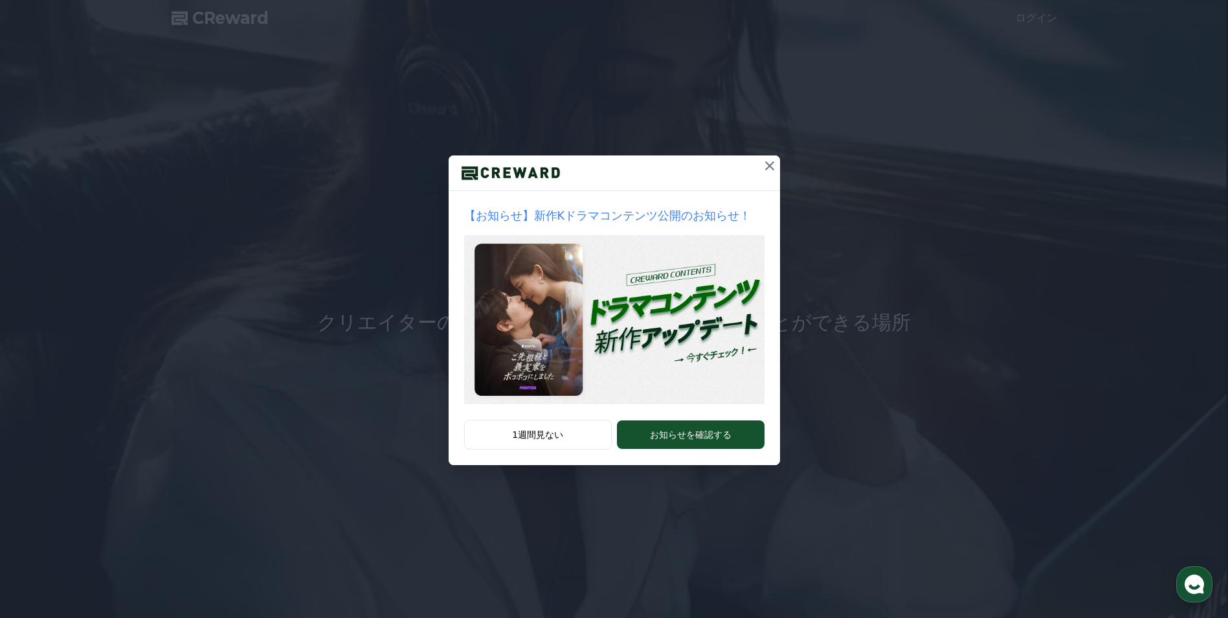
click at [769, 167] on icon at bounding box center [770, 166] width 16 height 16
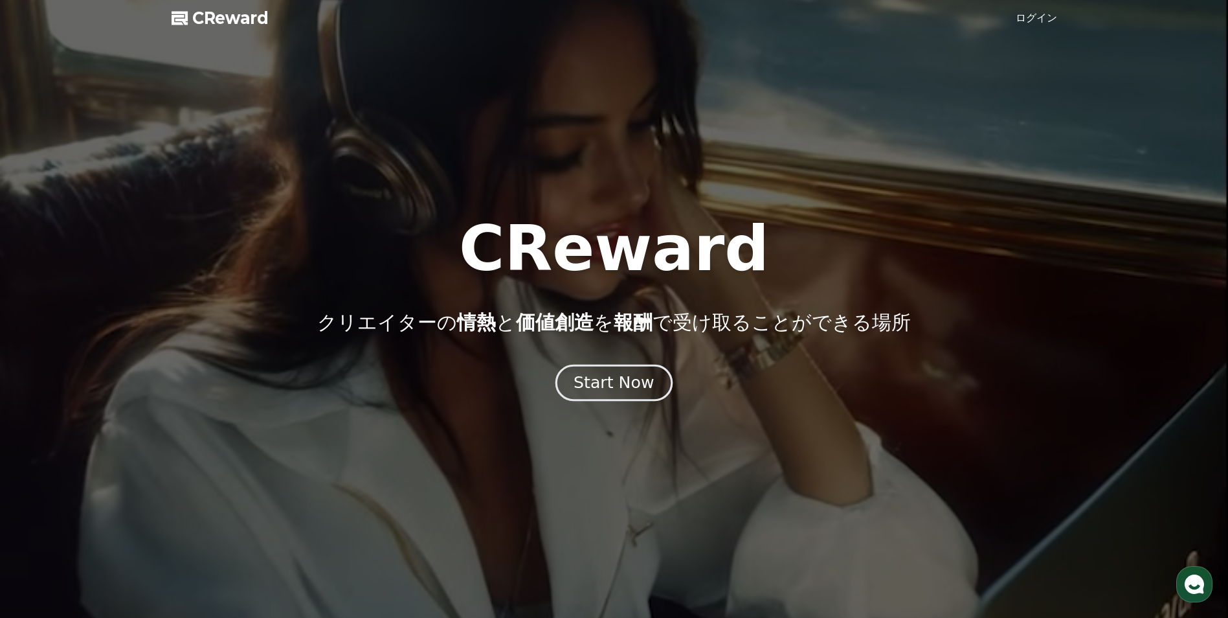
click at [612, 390] on div "Start Now" at bounding box center [613, 383] width 80 height 22
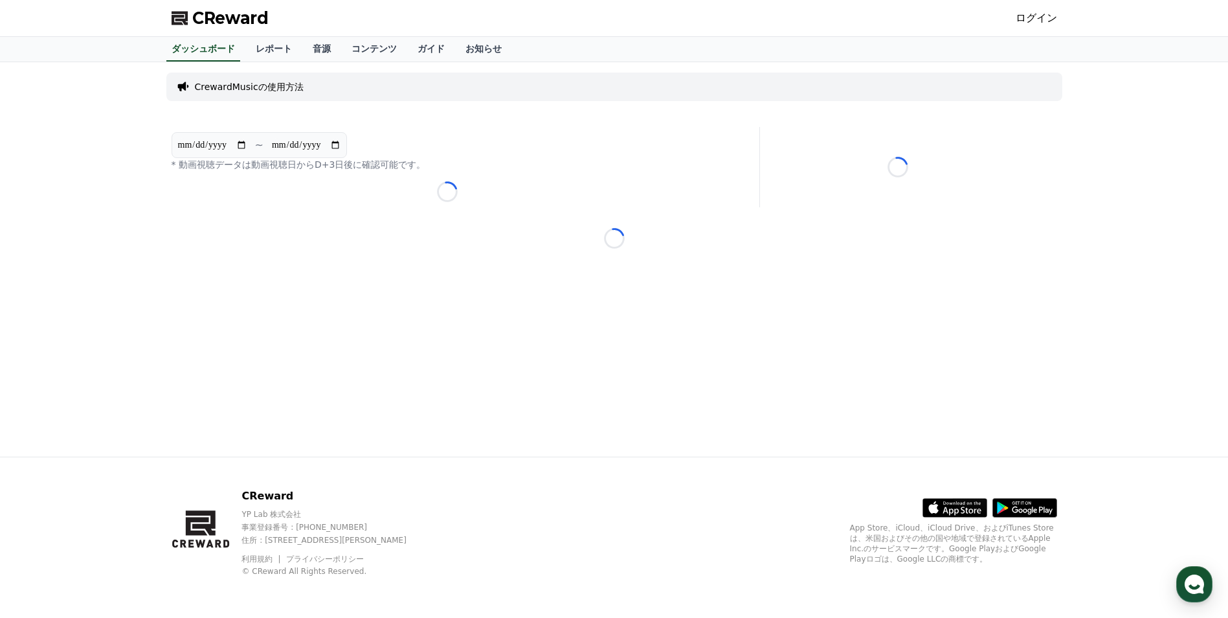
click at [1045, 18] on link "ログイン" at bounding box center [1036, 18] width 41 height 16
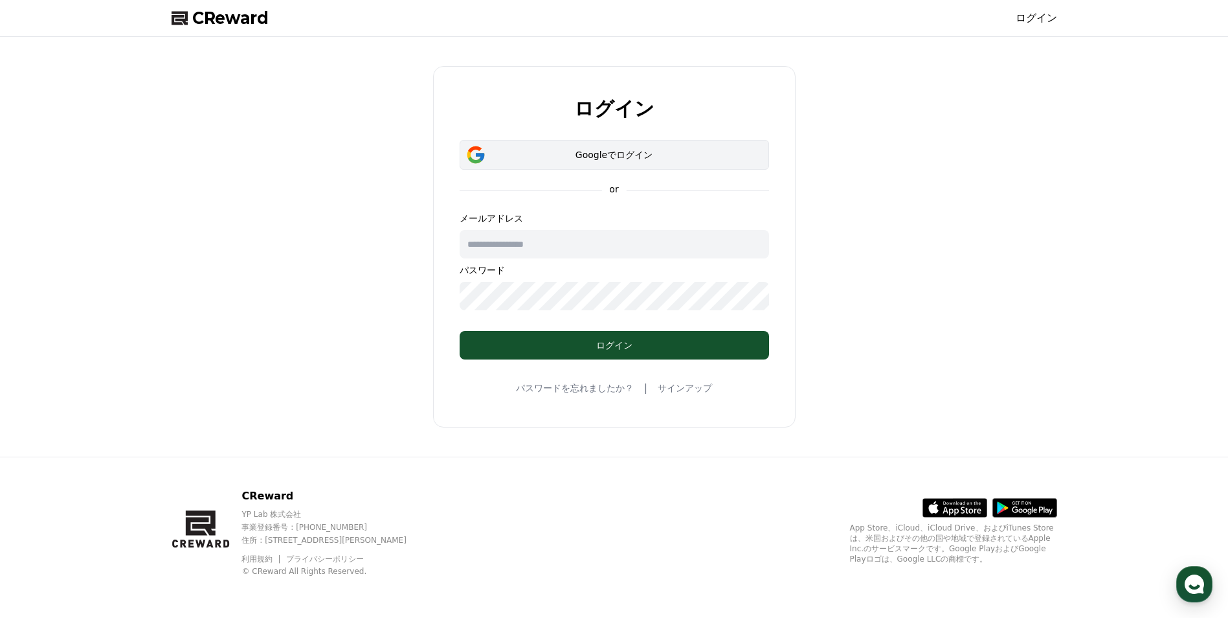
click at [641, 148] on button "Googleでログイン" at bounding box center [614, 155] width 309 height 30
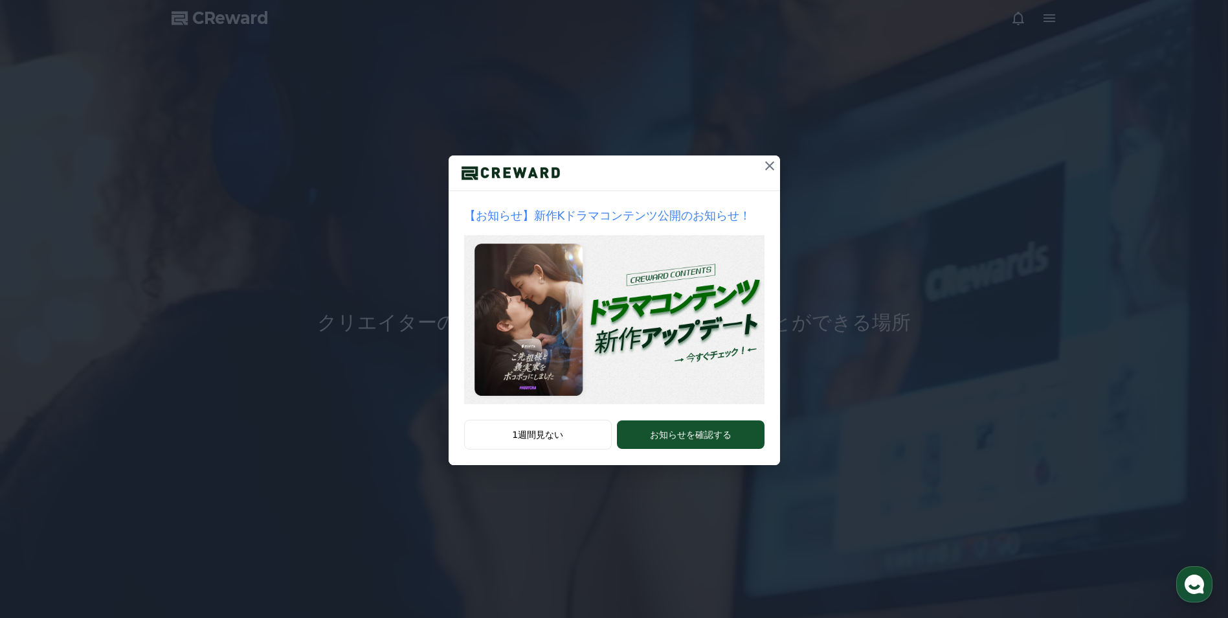
click at [770, 166] on icon at bounding box center [769, 165] width 9 height 9
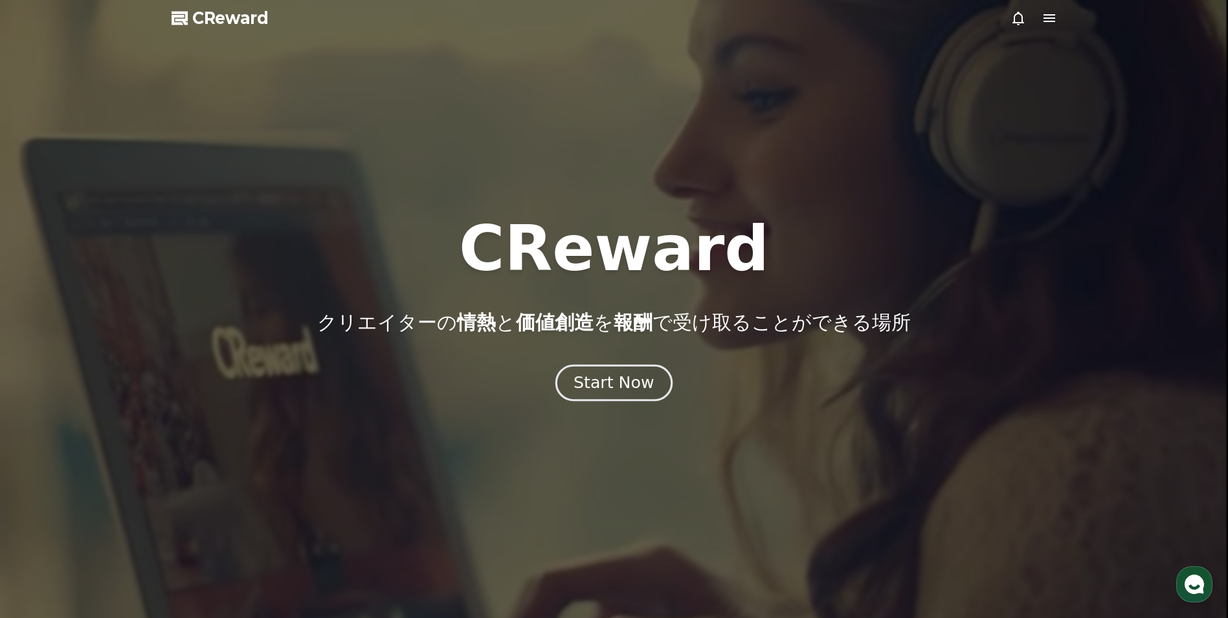
click at [632, 393] on div "Start Now" at bounding box center [613, 383] width 80 height 22
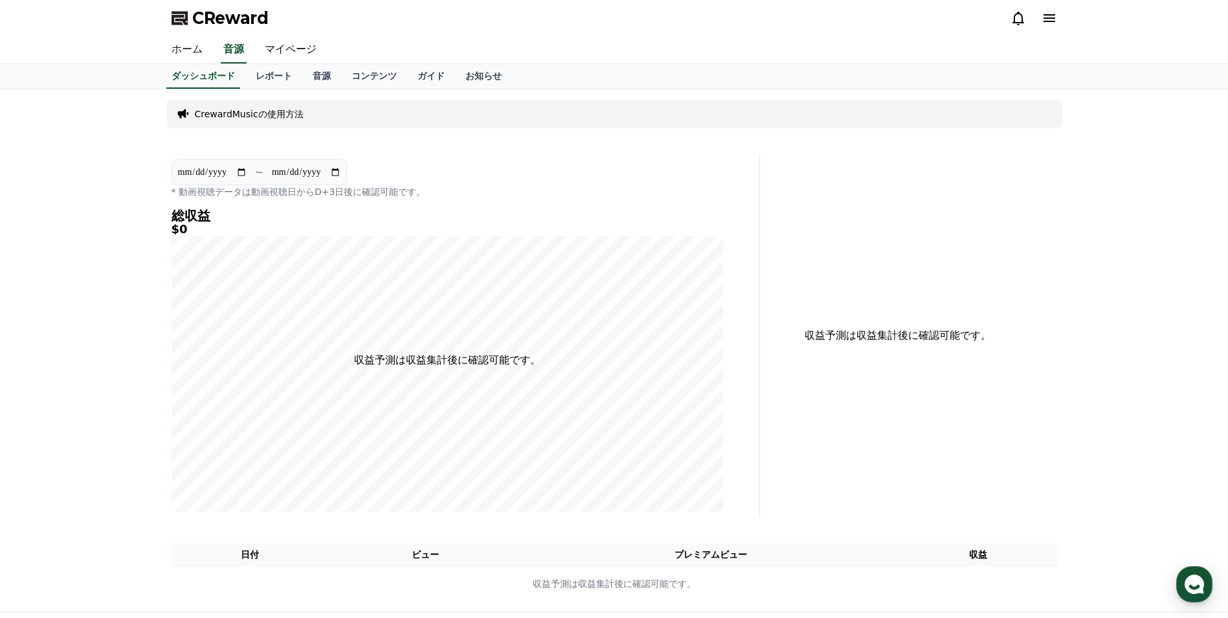
click at [198, 47] on link "ホーム" at bounding box center [187, 49] width 52 height 27
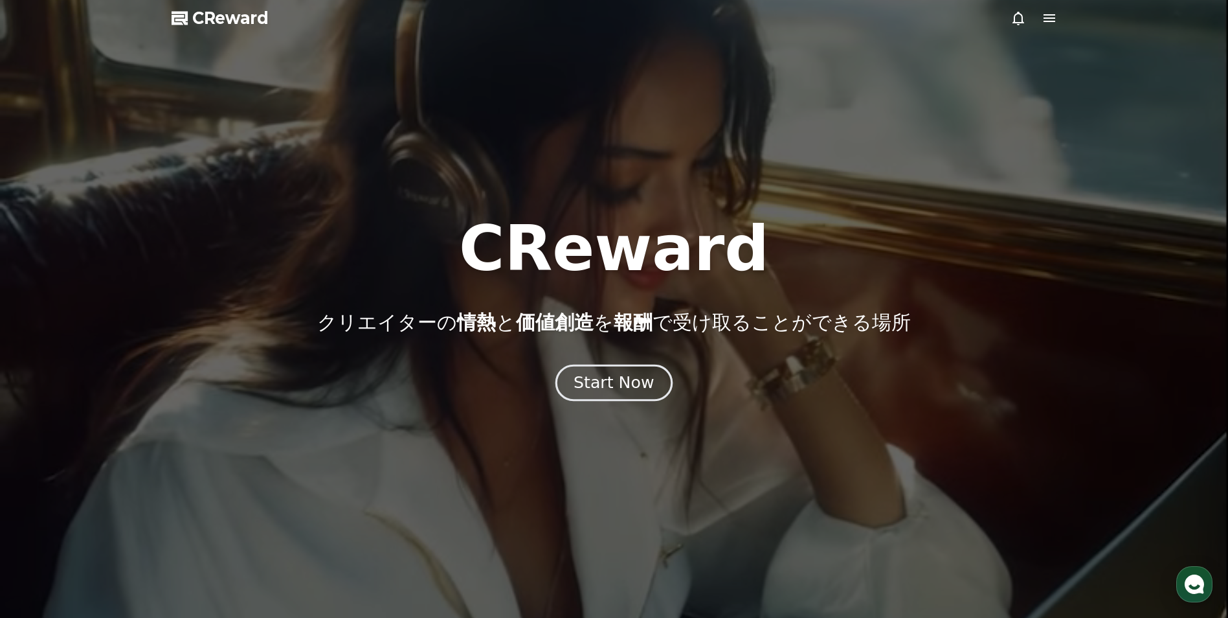
click at [605, 373] on div "Start Now" at bounding box center [613, 383] width 80 height 22
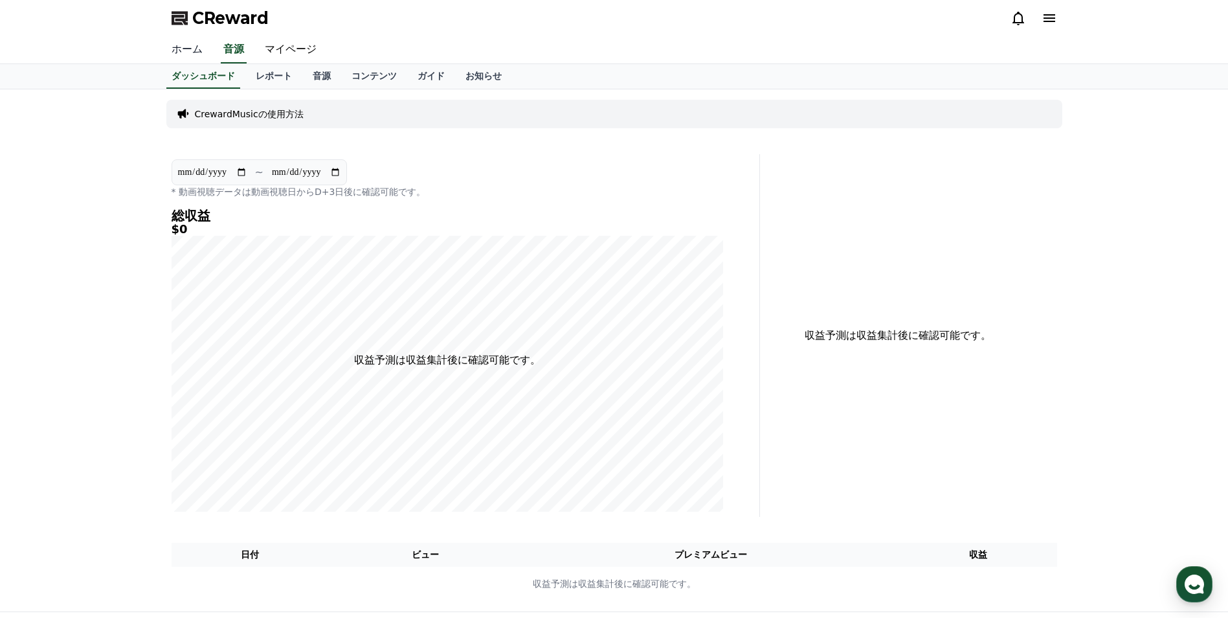
click at [187, 53] on link "ホーム" at bounding box center [187, 49] width 52 height 27
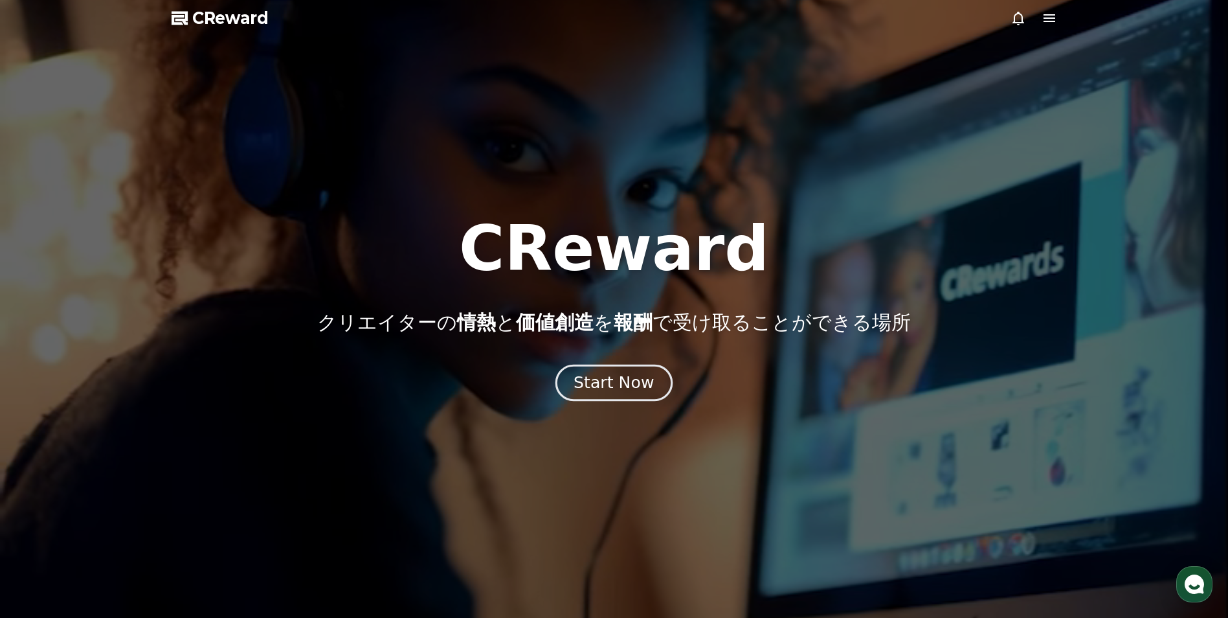
click at [591, 373] on div "Start Now" at bounding box center [613, 383] width 80 height 22
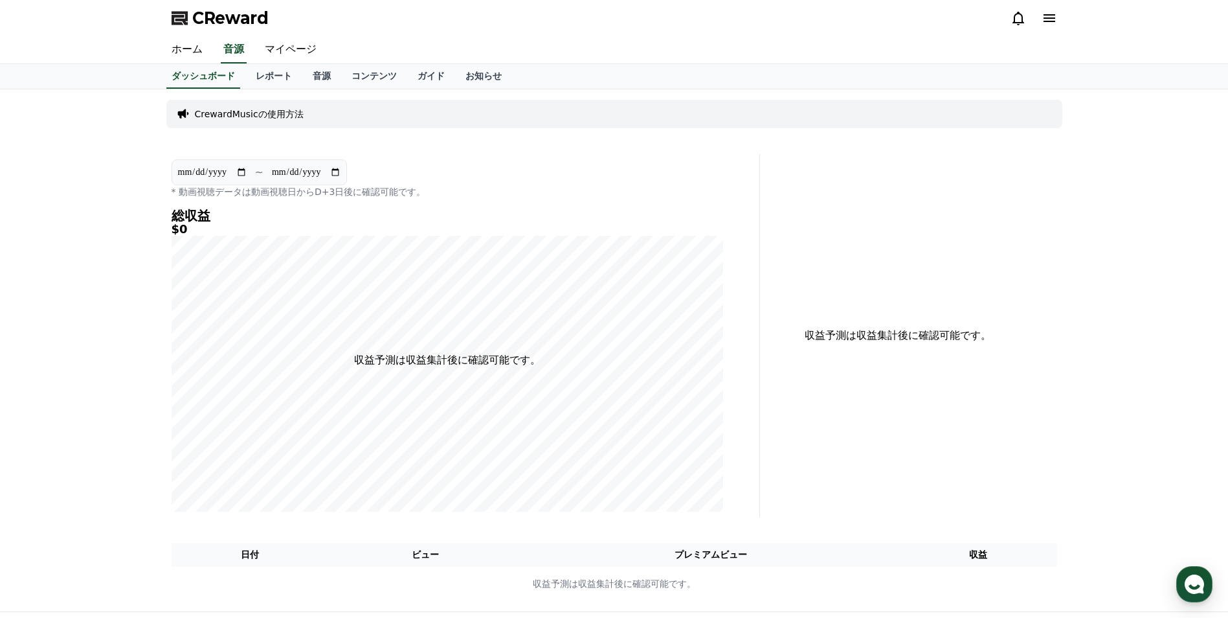
click at [1058, 18] on div "CReward" at bounding box center [614, 18] width 906 height 36
click at [1052, 18] on icon at bounding box center [1049, 18] width 12 height 8
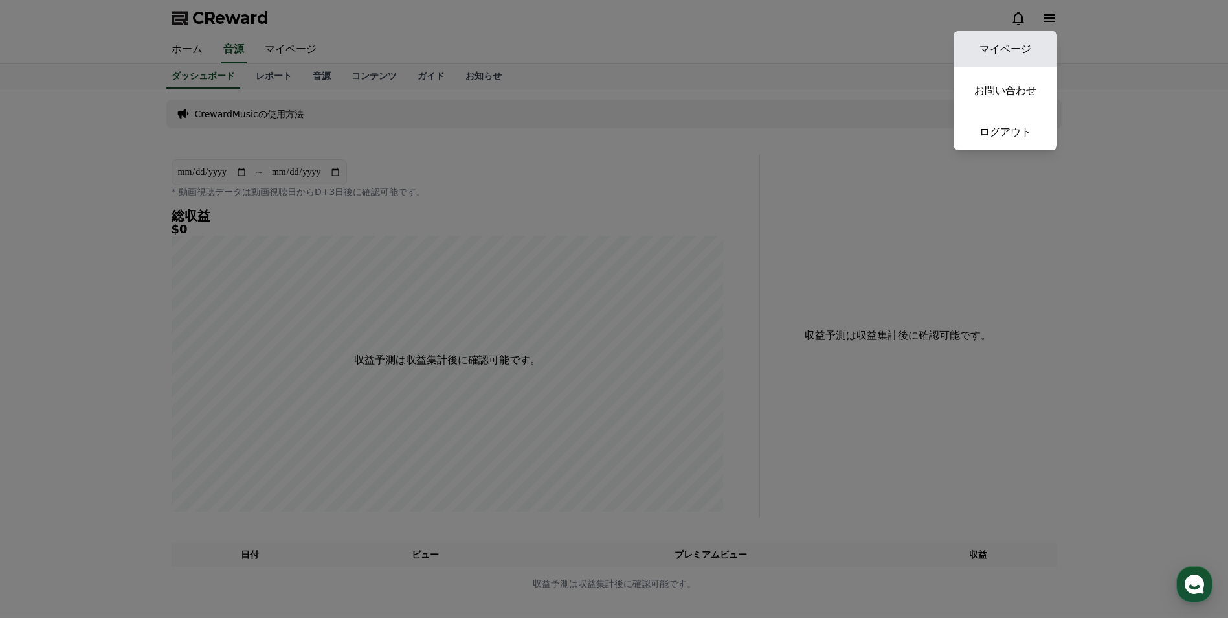
click at [1040, 45] on link "マイページ" at bounding box center [1005, 49] width 104 height 36
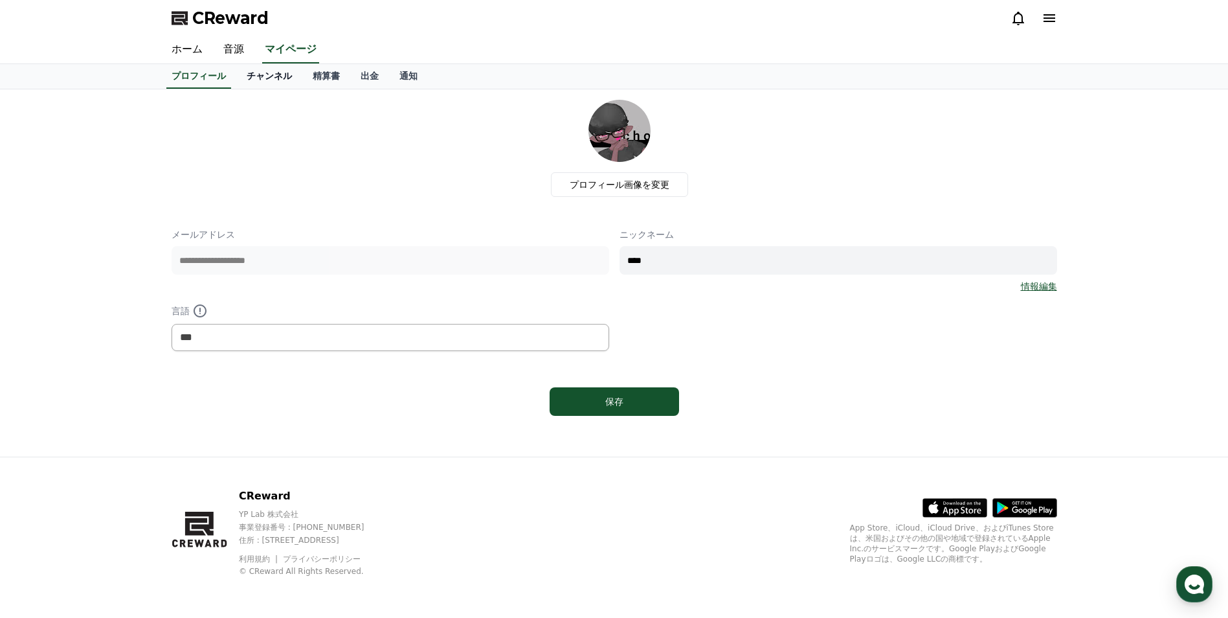
click at [257, 76] on link "チャンネル" at bounding box center [269, 76] width 66 height 25
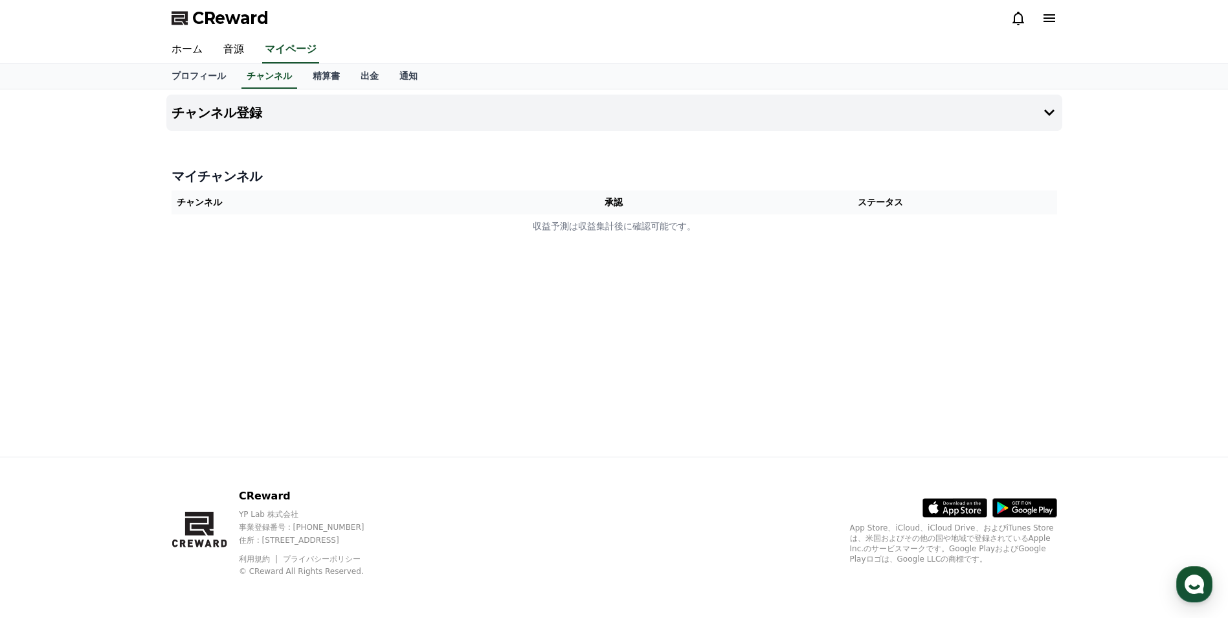
click at [615, 206] on th "承認" at bounding box center [614, 202] width 181 height 24
click at [677, 197] on th "承認" at bounding box center [614, 202] width 181 height 24
drag, startPoint x: 659, startPoint y: 197, endPoint x: 561, endPoint y: 202, distance: 97.9
click at [561, 202] on th "承認" at bounding box center [614, 202] width 181 height 24
drag, startPoint x: 561, startPoint y: 202, endPoint x: 455, endPoint y: 203, distance: 106.2
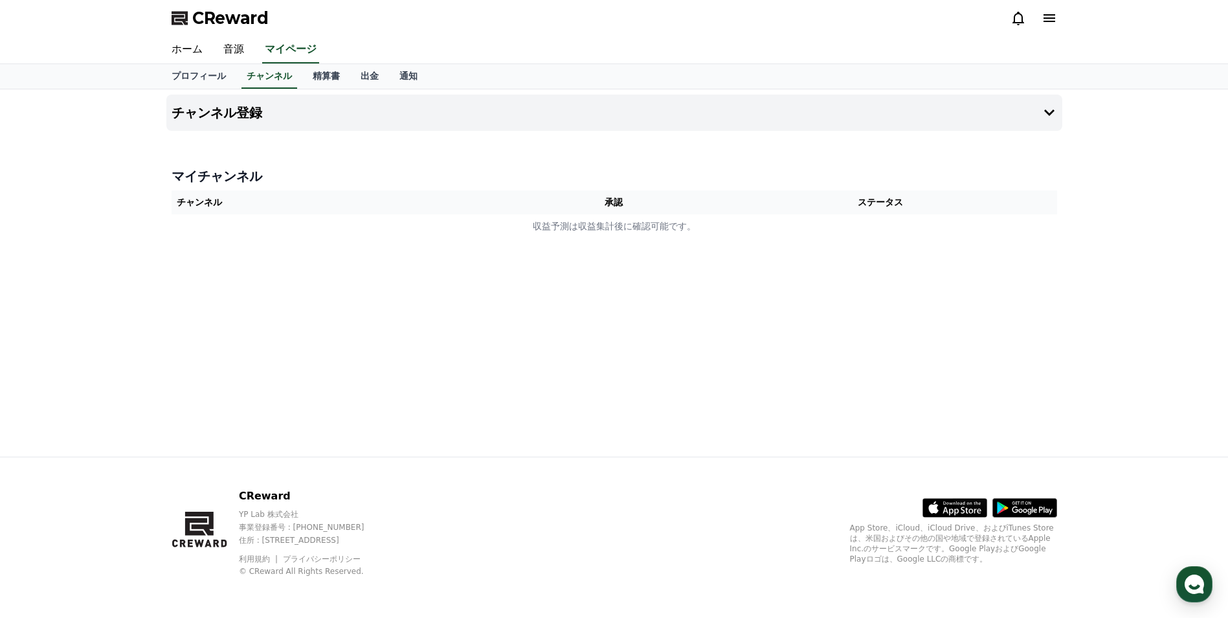
click at [455, 203] on th "チャンネル" at bounding box center [348, 202] width 353 height 24
click at [303, 78] on link "精算書" at bounding box center [326, 76] width 48 height 25
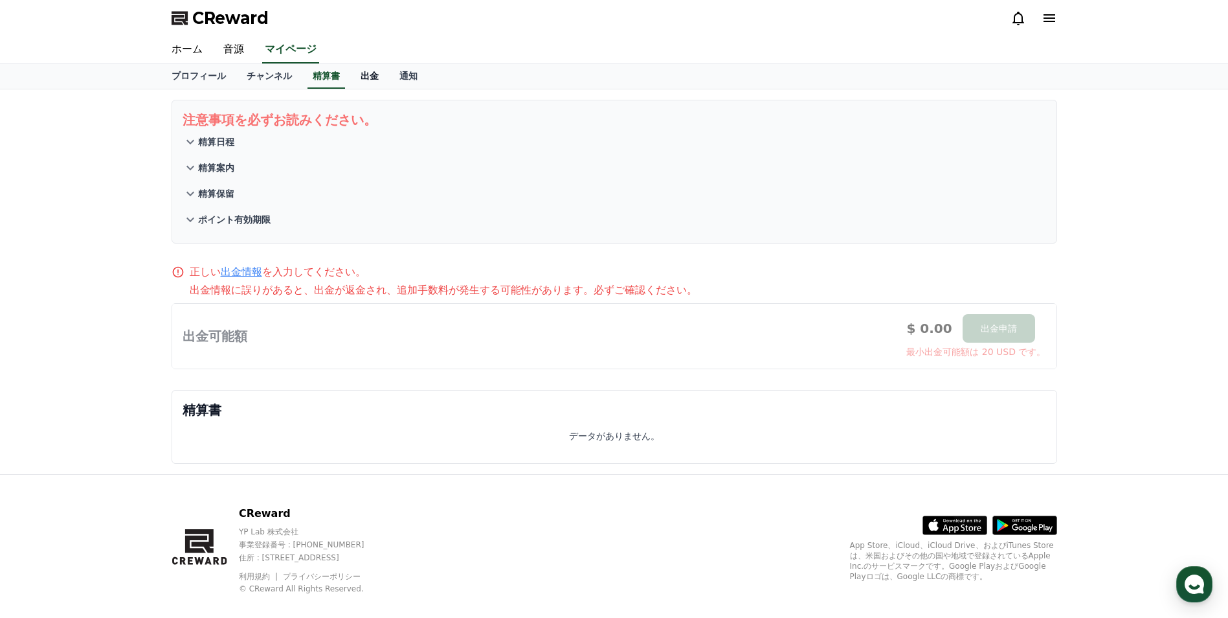
click at [350, 74] on link "出金" at bounding box center [369, 76] width 39 height 25
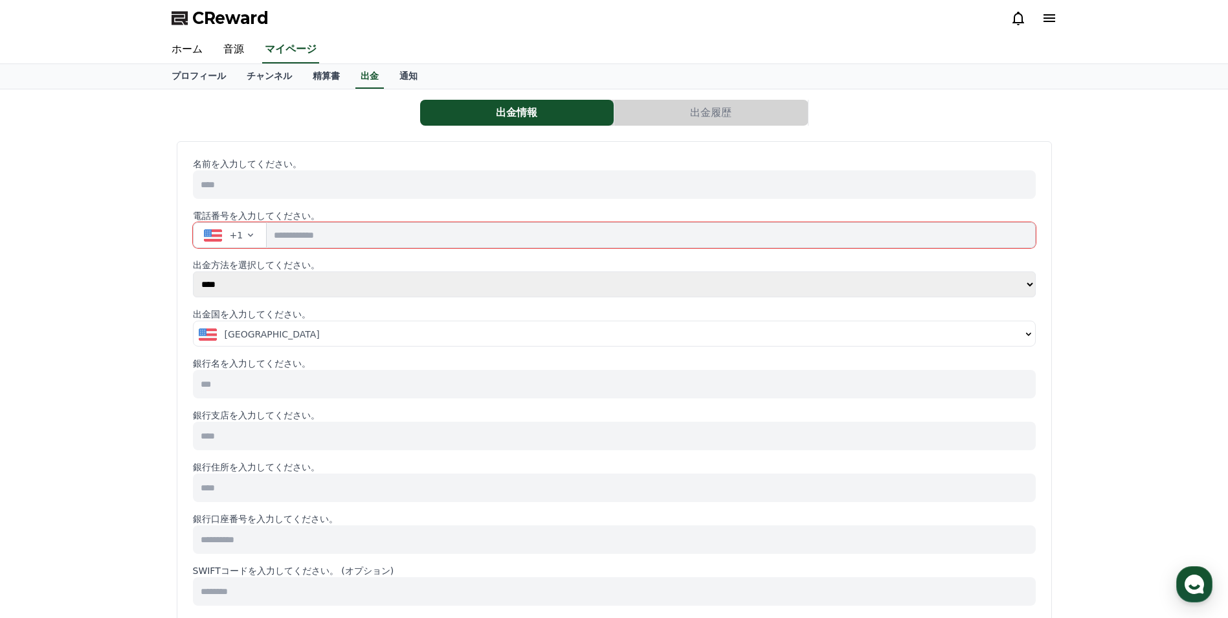
click at [340, 234] on input "tel" at bounding box center [651, 235] width 768 height 26
click at [256, 242] on button "+1" at bounding box center [230, 235] width 74 height 26
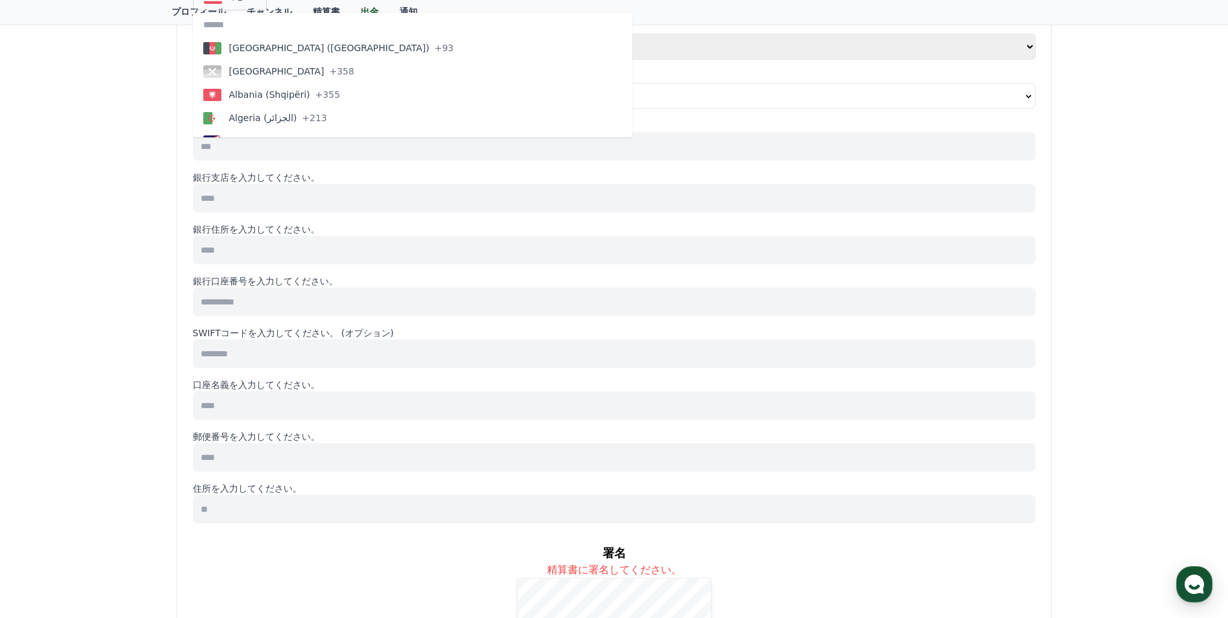
scroll to position [259, 0]
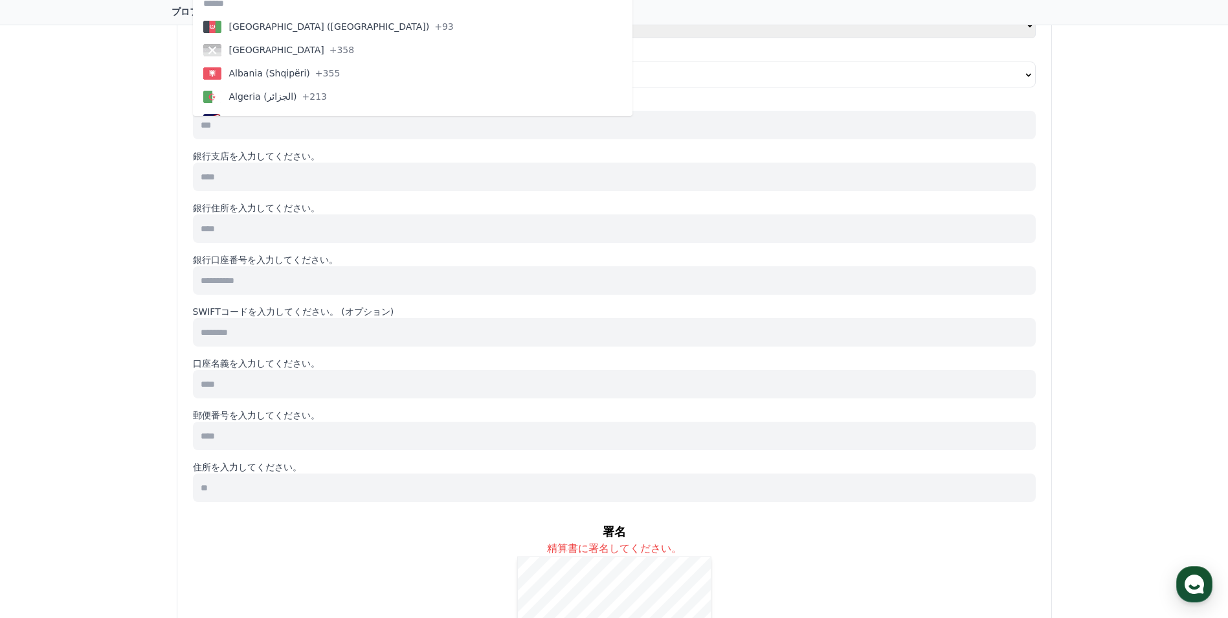
click at [660, 275] on input at bounding box center [614, 280] width 843 height 28
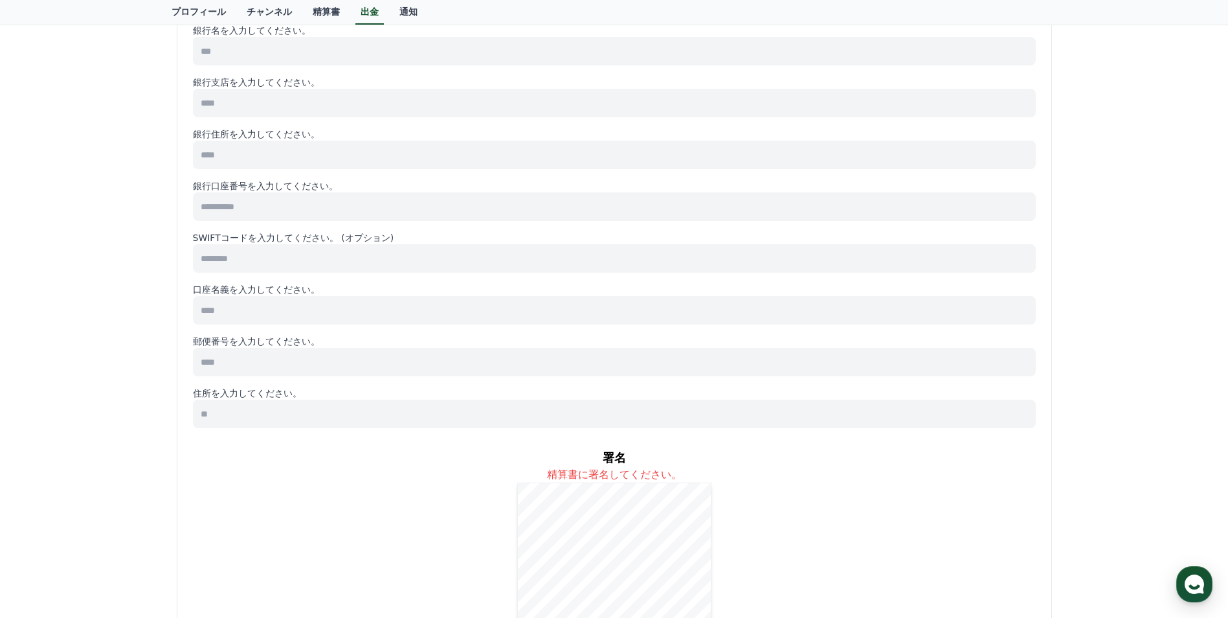
scroll to position [388, 0]
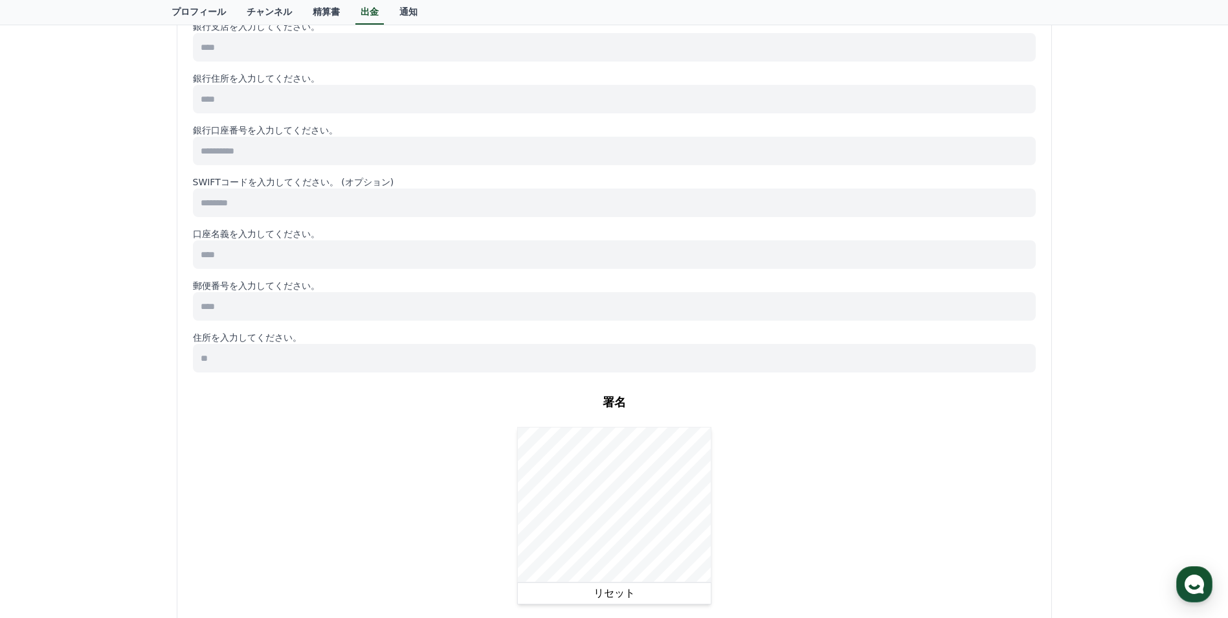
click at [633, 600] on button "リセット" at bounding box center [614, 593] width 194 height 22
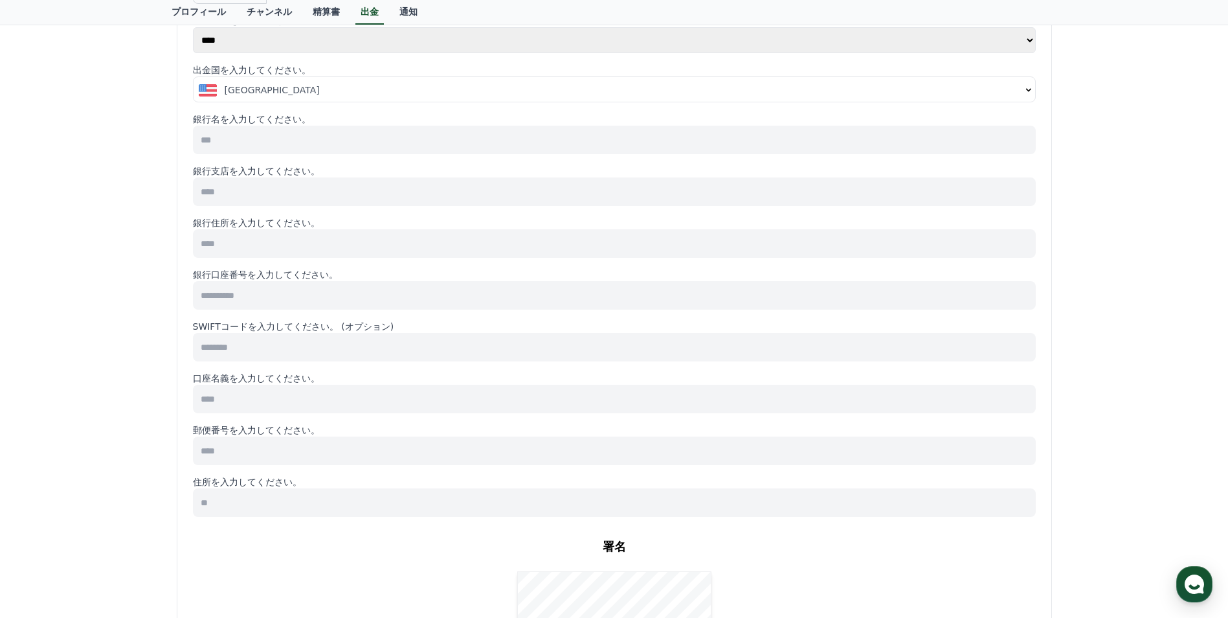
scroll to position [0, 0]
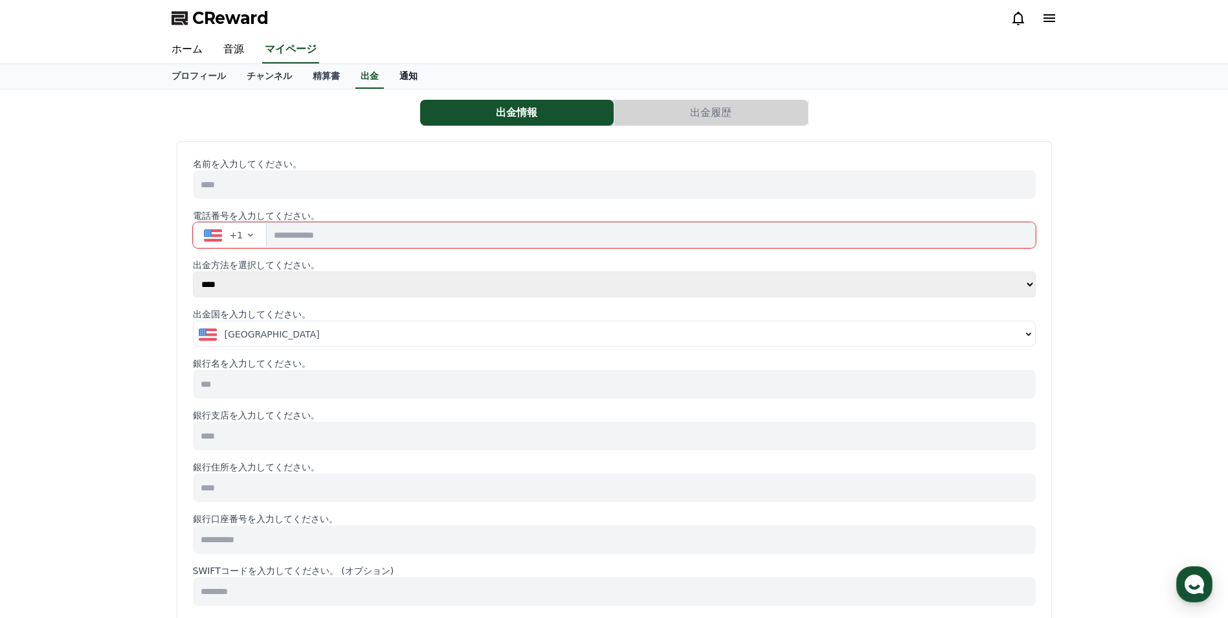
click at [389, 69] on link "通知" at bounding box center [408, 76] width 39 height 25
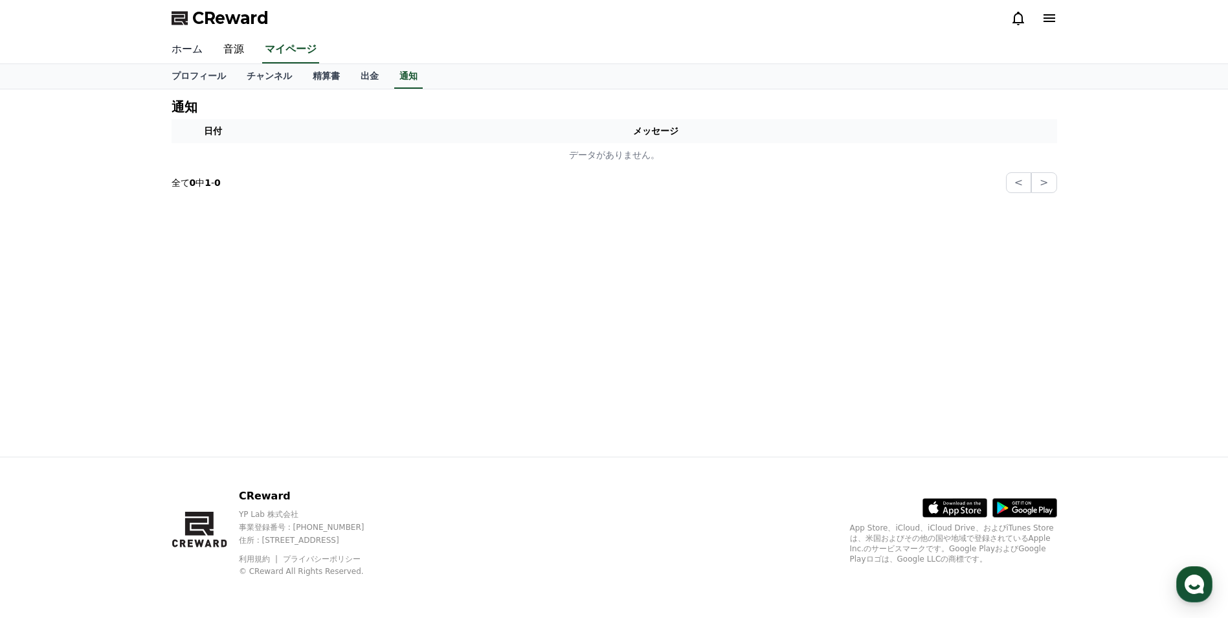
click at [187, 52] on link "ホーム" at bounding box center [187, 49] width 52 height 27
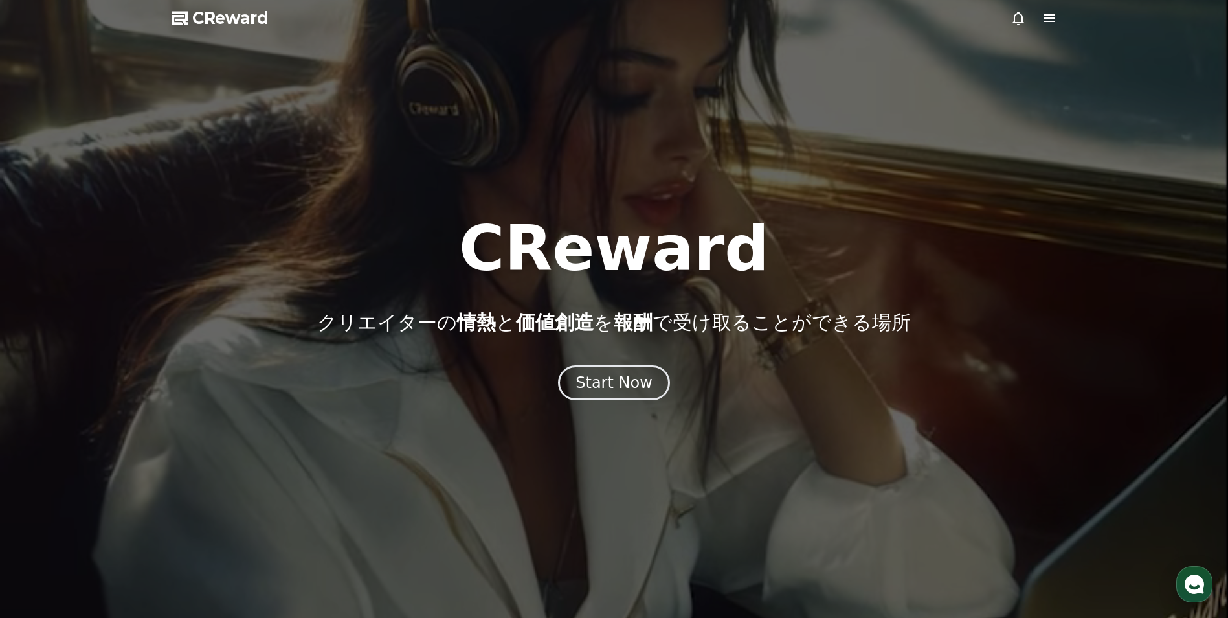
click at [223, 49] on div at bounding box center [614, 309] width 1228 height 618
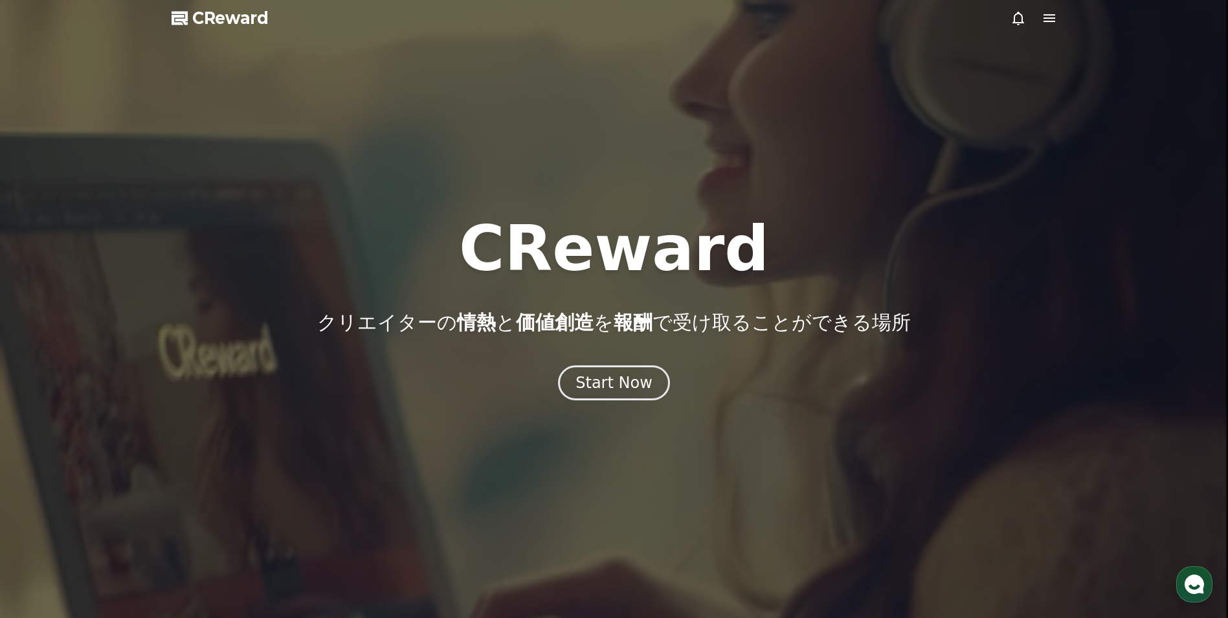
click at [1045, 13] on icon at bounding box center [1049, 18] width 16 height 16
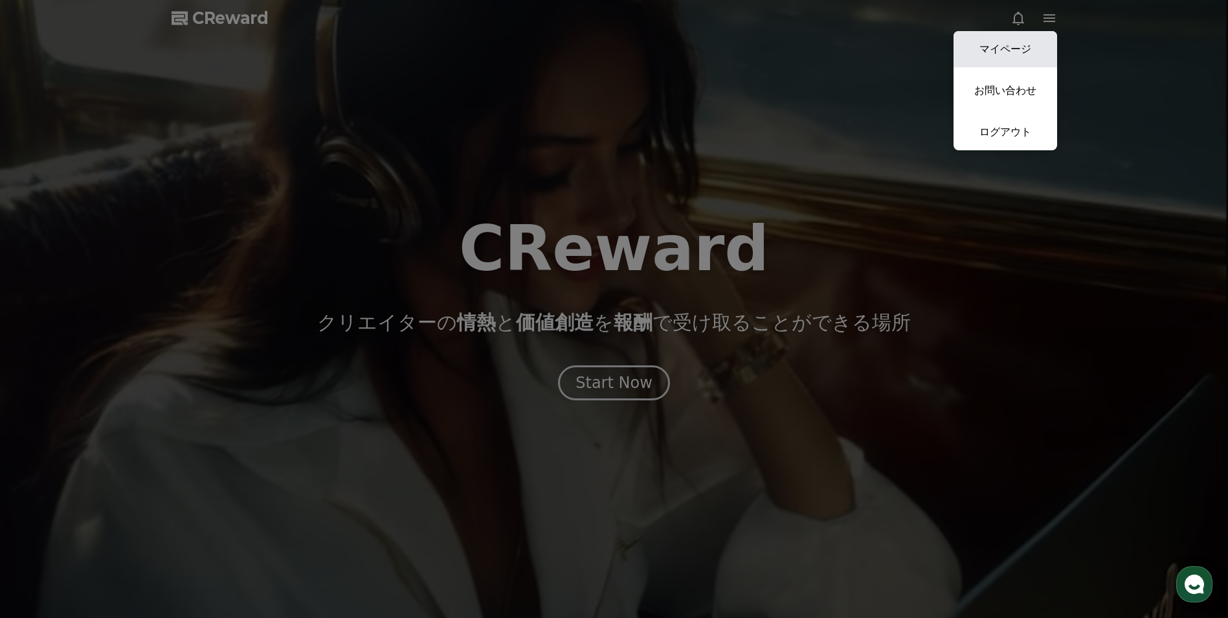
click at [1022, 41] on link "マイページ" at bounding box center [1005, 49] width 104 height 36
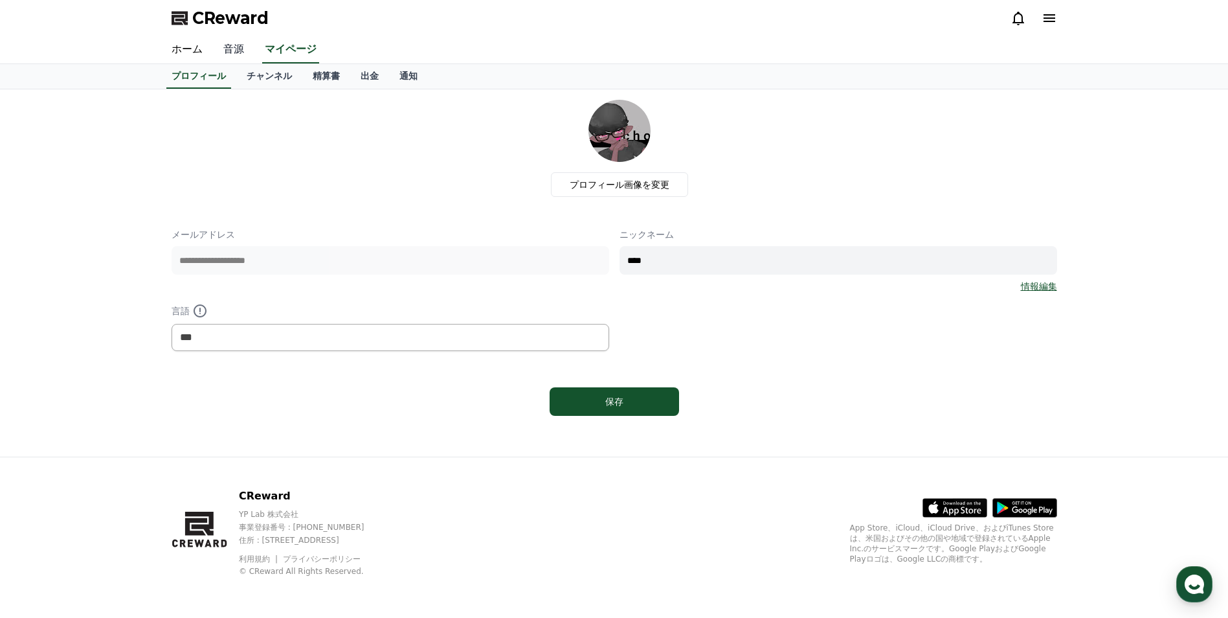
click at [230, 51] on link "音源" at bounding box center [233, 49] width 41 height 27
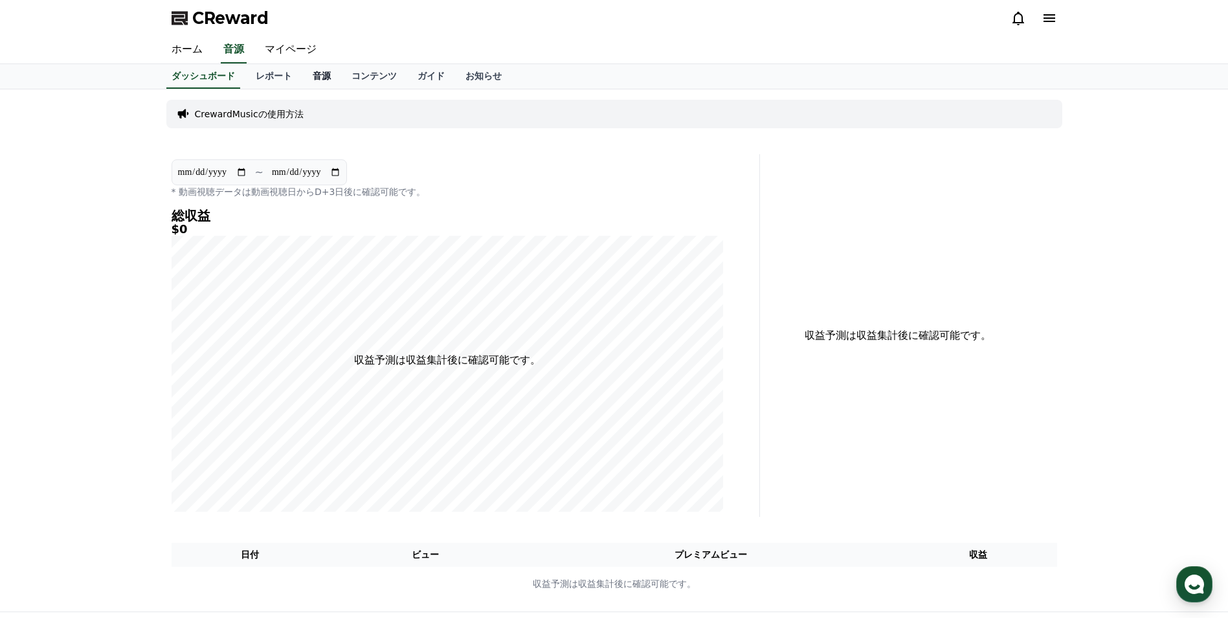
click at [309, 80] on link "音源" at bounding box center [321, 76] width 39 height 25
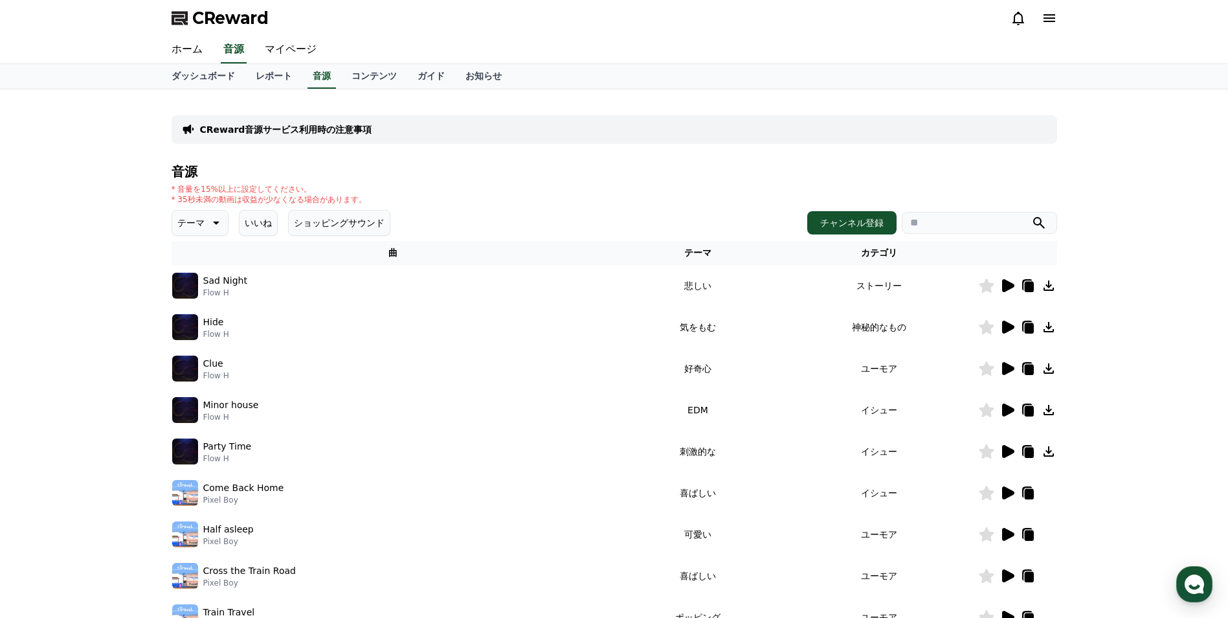
drag, startPoint x: 231, startPoint y: 203, endPoint x: 325, endPoint y: 194, distance: 94.2
click at [325, 194] on p "* 35秒未満の動画は収益が少なくなる場合があります。" at bounding box center [269, 199] width 195 height 10
click at [1005, 284] on icon at bounding box center [1008, 285] width 12 height 13
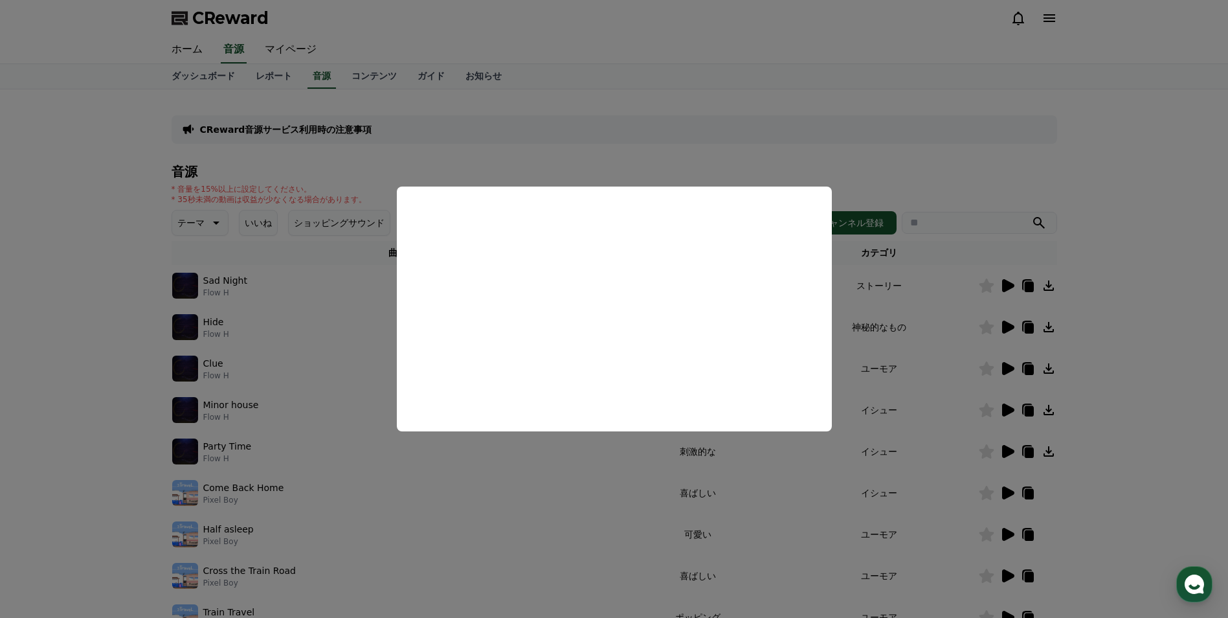
click at [907, 148] on button "close modal" at bounding box center [614, 309] width 1228 height 618
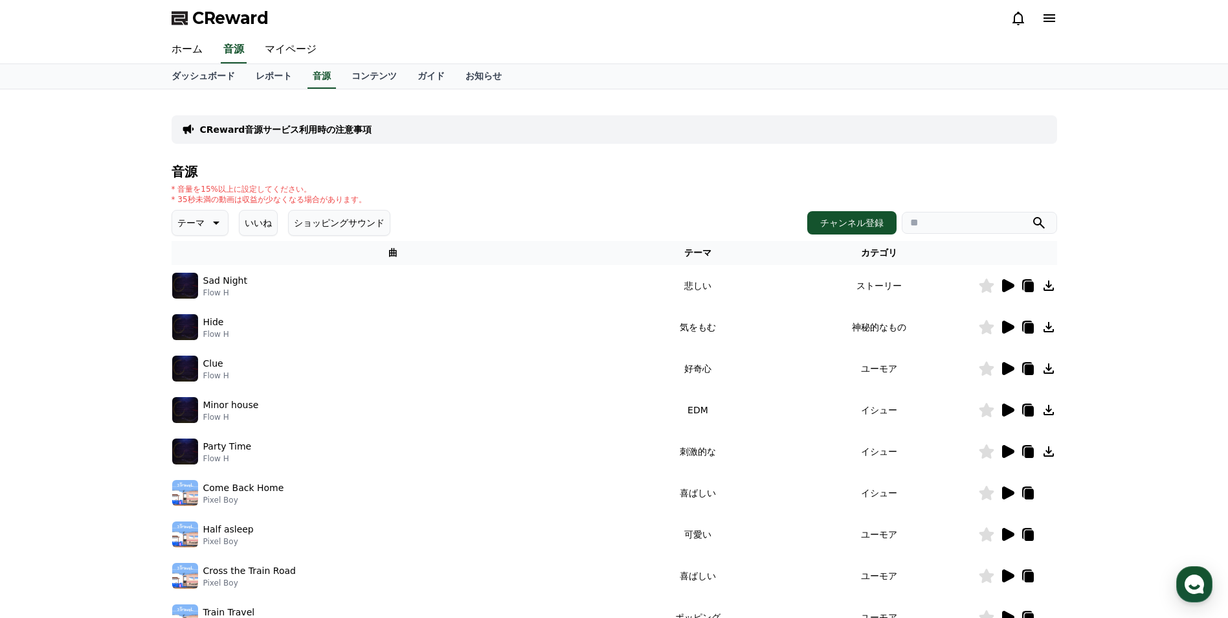
click at [1012, 333] on icon at bounding box center [1007, 327] width 16 height 16
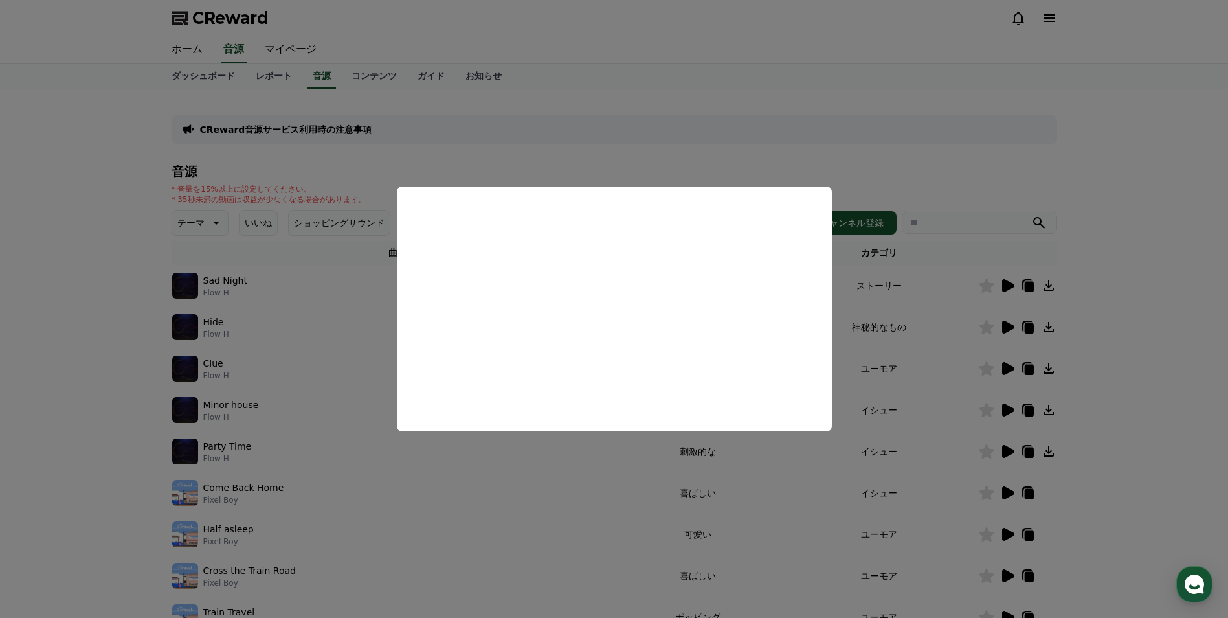
click at [882, 157] on button "close modal" at bounding box center [614, 309] width 1228 height 618
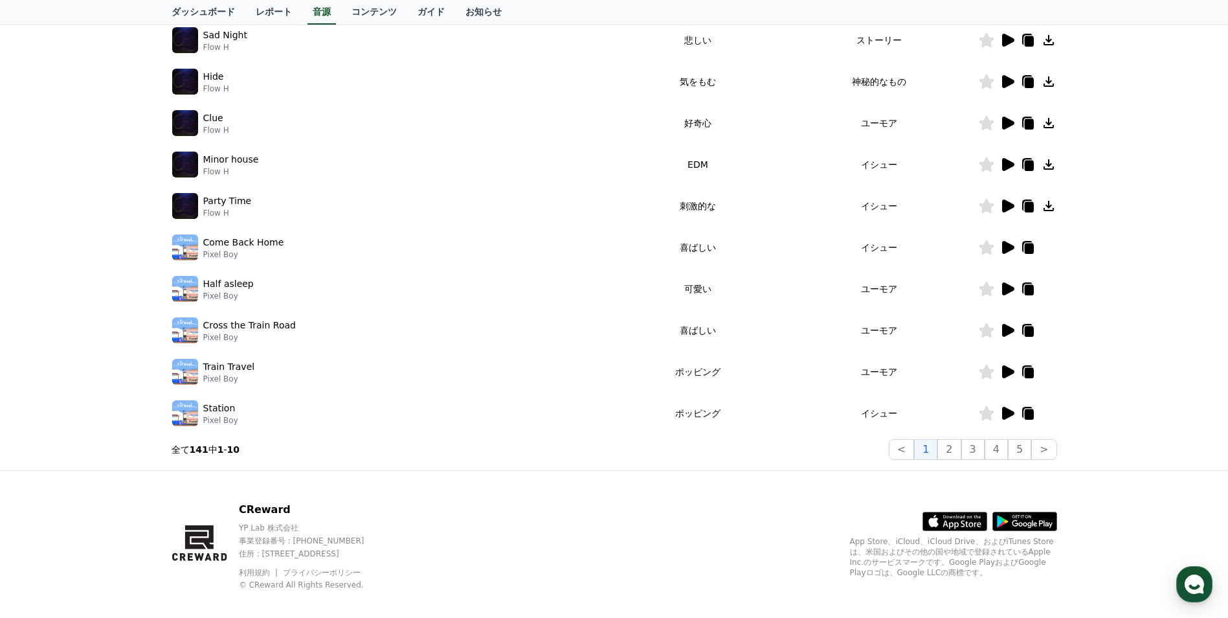
scroll to position [259, 0]
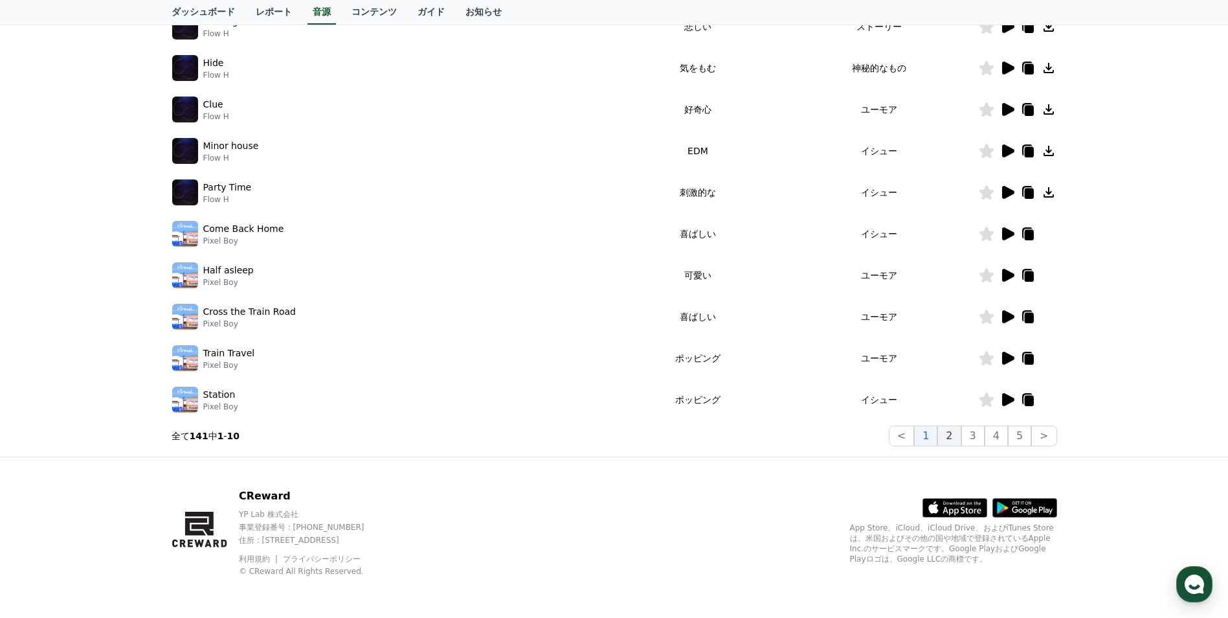
click at [961, 443] on button "2" at bounding box center [948, 435] width 23 height 21
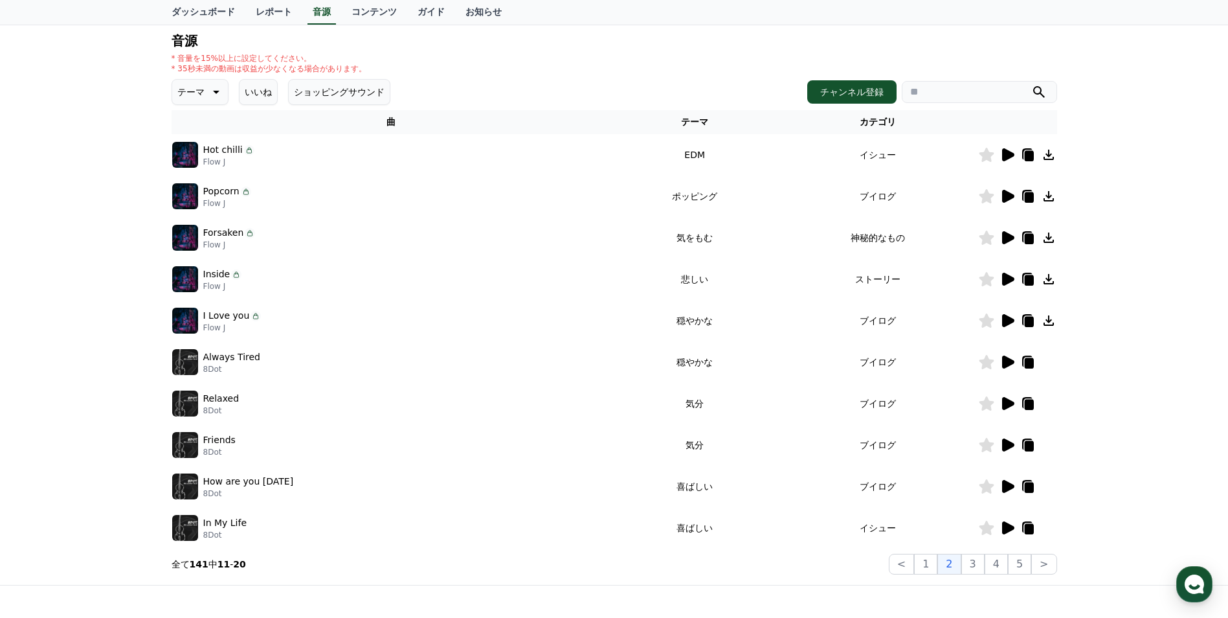
scroll to position [129, 0]
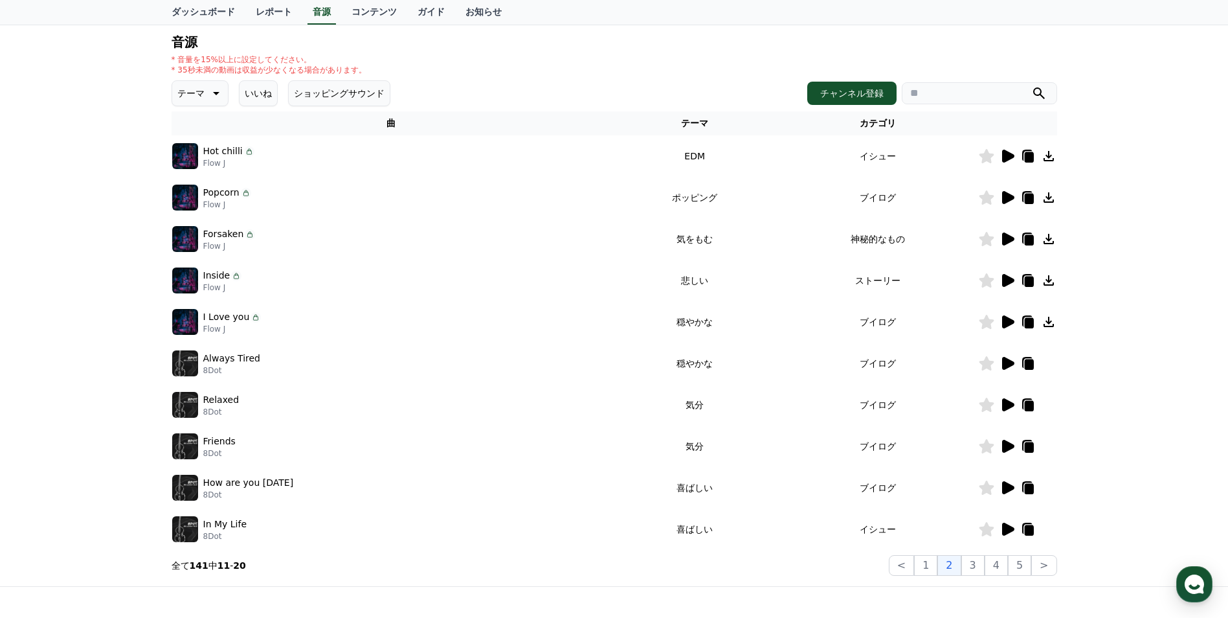
click at [180, 160] on img at bounding box center [185, 156] width 26 height 26
click at [1005, 162] on icon at bounding box center [1007, 156] width 16 height 16
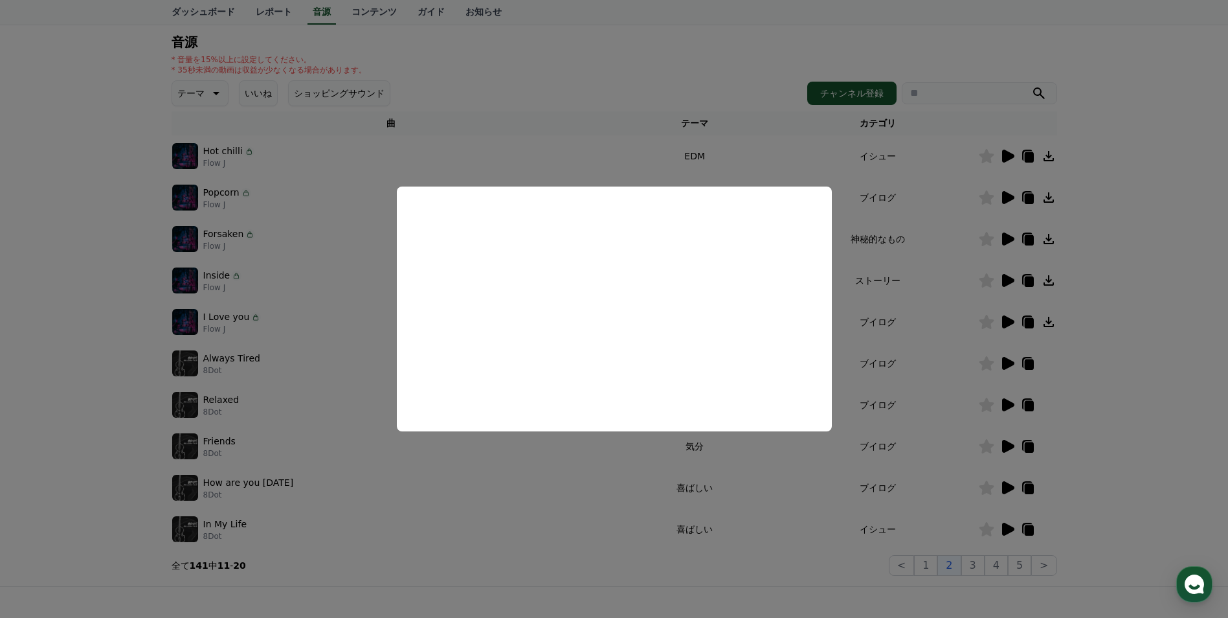
click at [519, 465] on button "close modal" at bounding box center [614, 309] width 1228 height 618
